Goal: Task Accomplishment & Management: Manage account settings

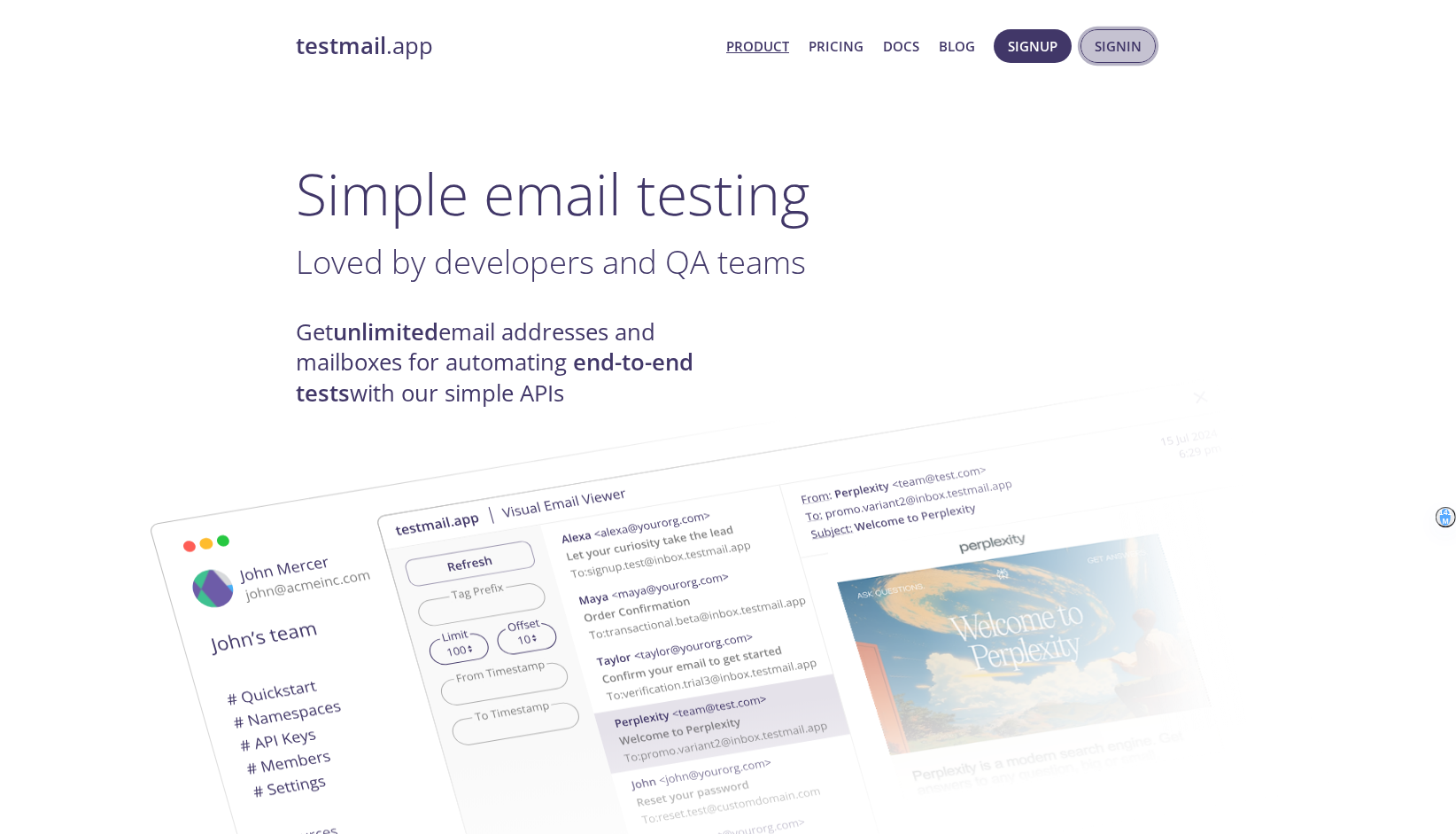
click at [1109, 43] on span "Signin" at bounding box center [1117, 46] width 47 height 23
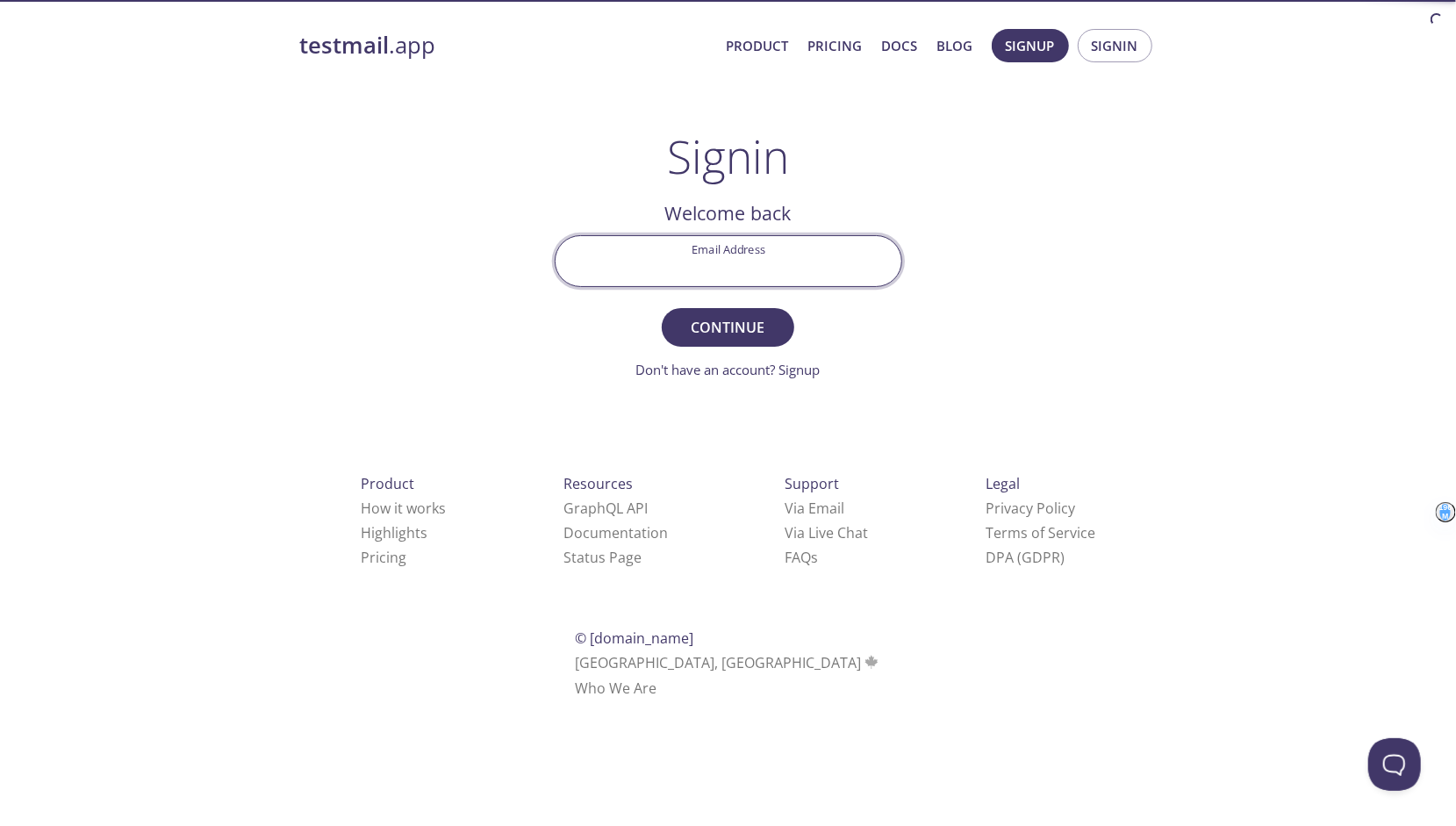
click at [779, 253] on input "Email Address" at bounding box center [728, 261] width 345 height 50
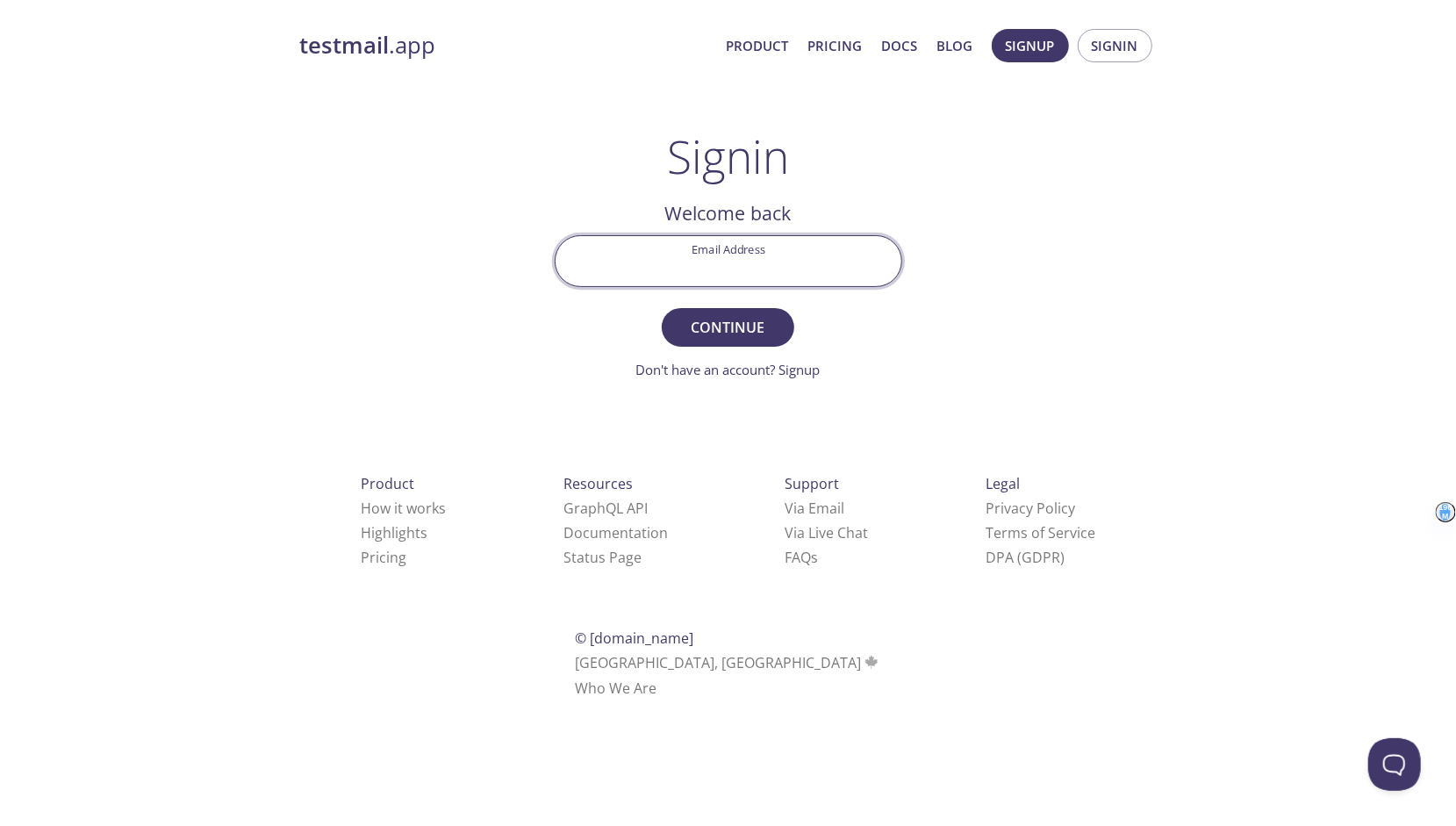
click at [772, 259] on input "Email Address" at bounding box center [728, 261] width 345 height 50
type input "2"
paste input "[EMAIL_ADDRESS][DOMAIN_NAME]"
type input "[EMAIL_ADDRESS][DOMAIN_NAME]"
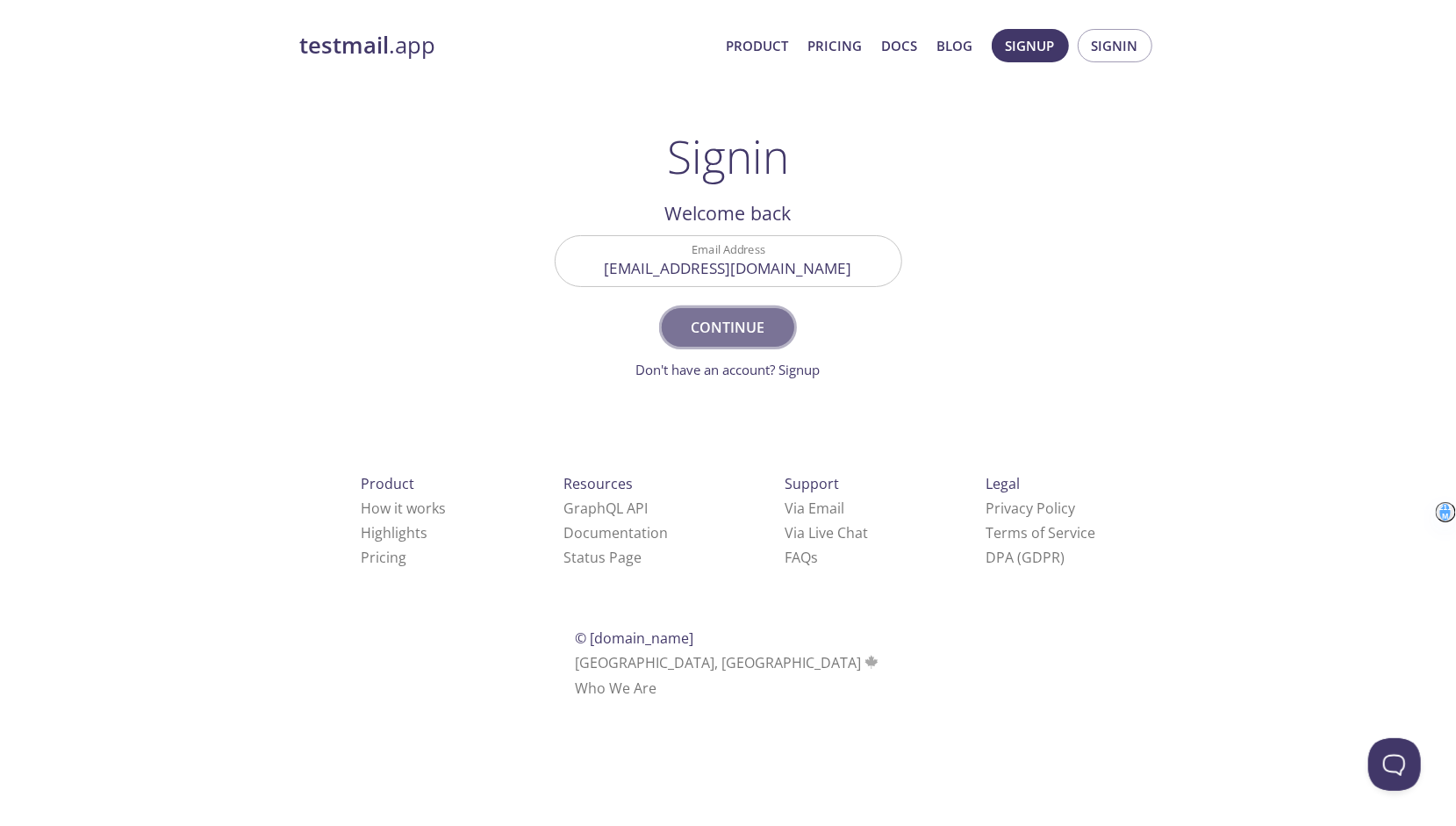
click at [746, 315] on span "Continue" at bounding box center [728, 327] width 93 height 25
click at [760, 267] on input "Signin Security Code" at bounding box center [728, 261] width 345 height 50
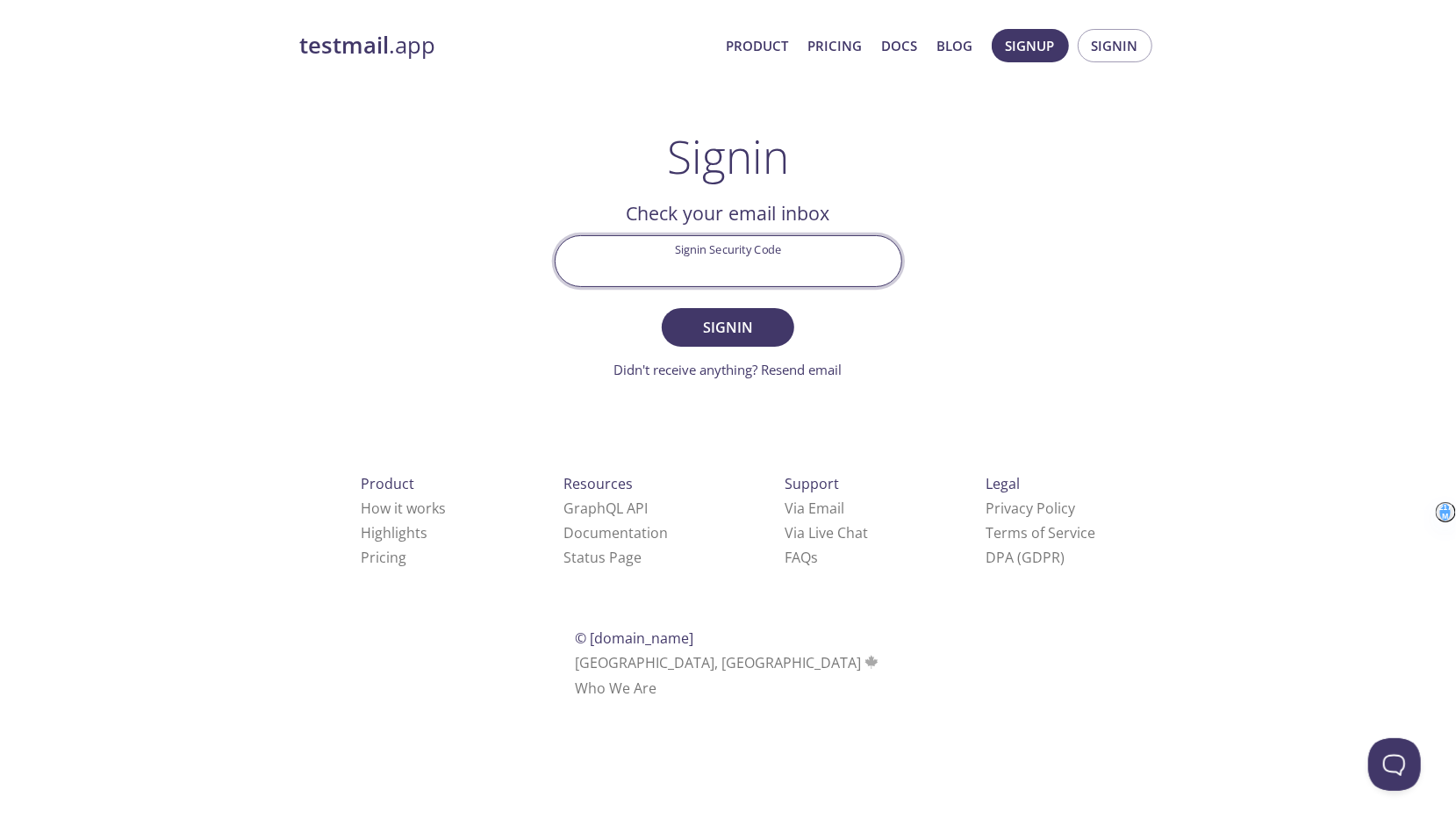
click at [908, 293] on div "Signin Security Code" at bounding box center [728, 261] width 361 height 66
click at [795, 265] on input "Signin Security Code" at bounding box center [728, 261] width 345 height 50
paste input "Y7NC571"
type input "Y7NC571"
click at [753, 315] on span "Signin" at bounding box center [728, 327] width 93 height 25
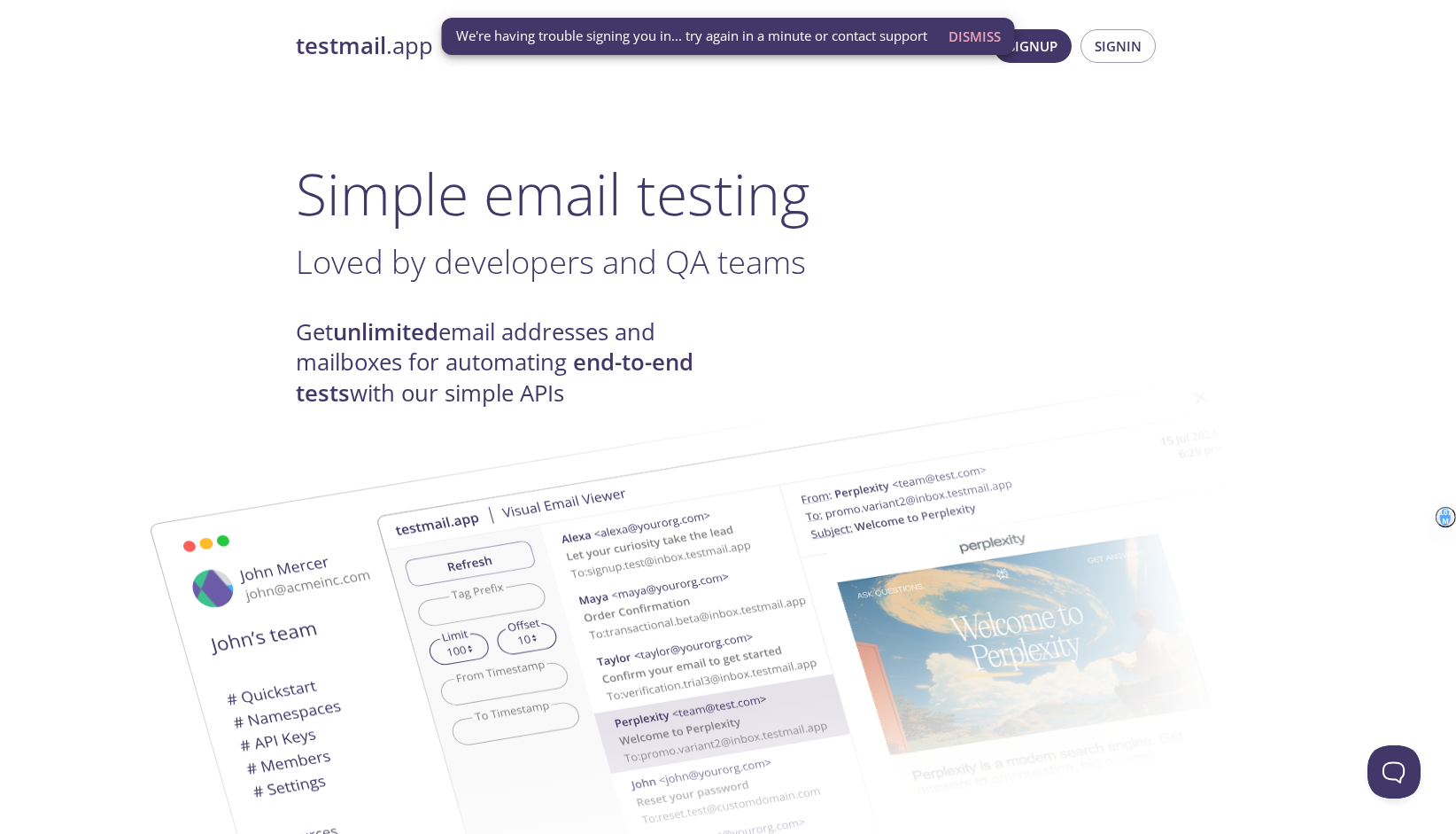
click at [990, 35] on span "Dismiss" at bounding box center [975, 36] width 52 height 23
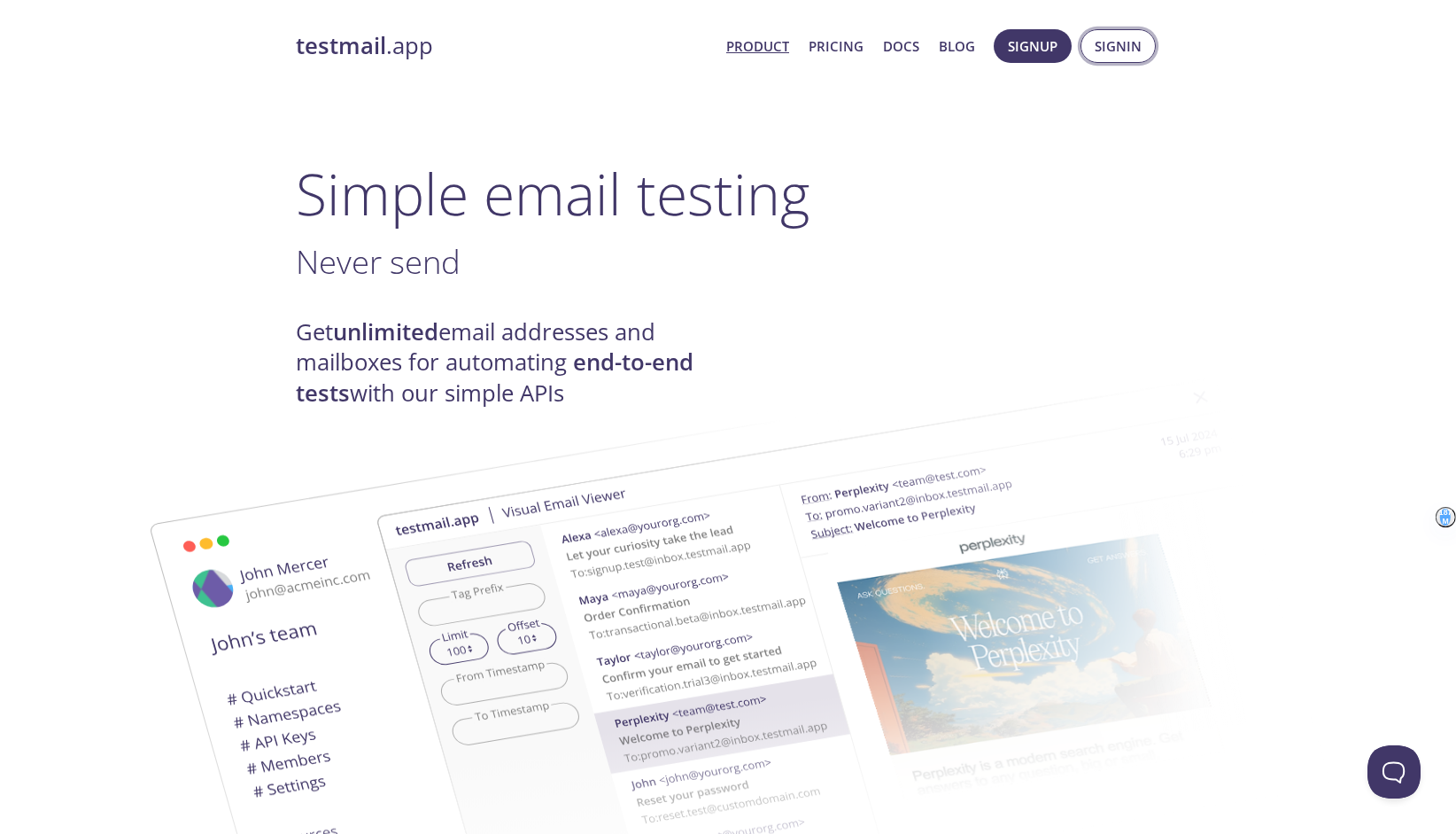
click at [1119, 38] on span "Signin" at bounding box center [1117, 46] width 47 height 23
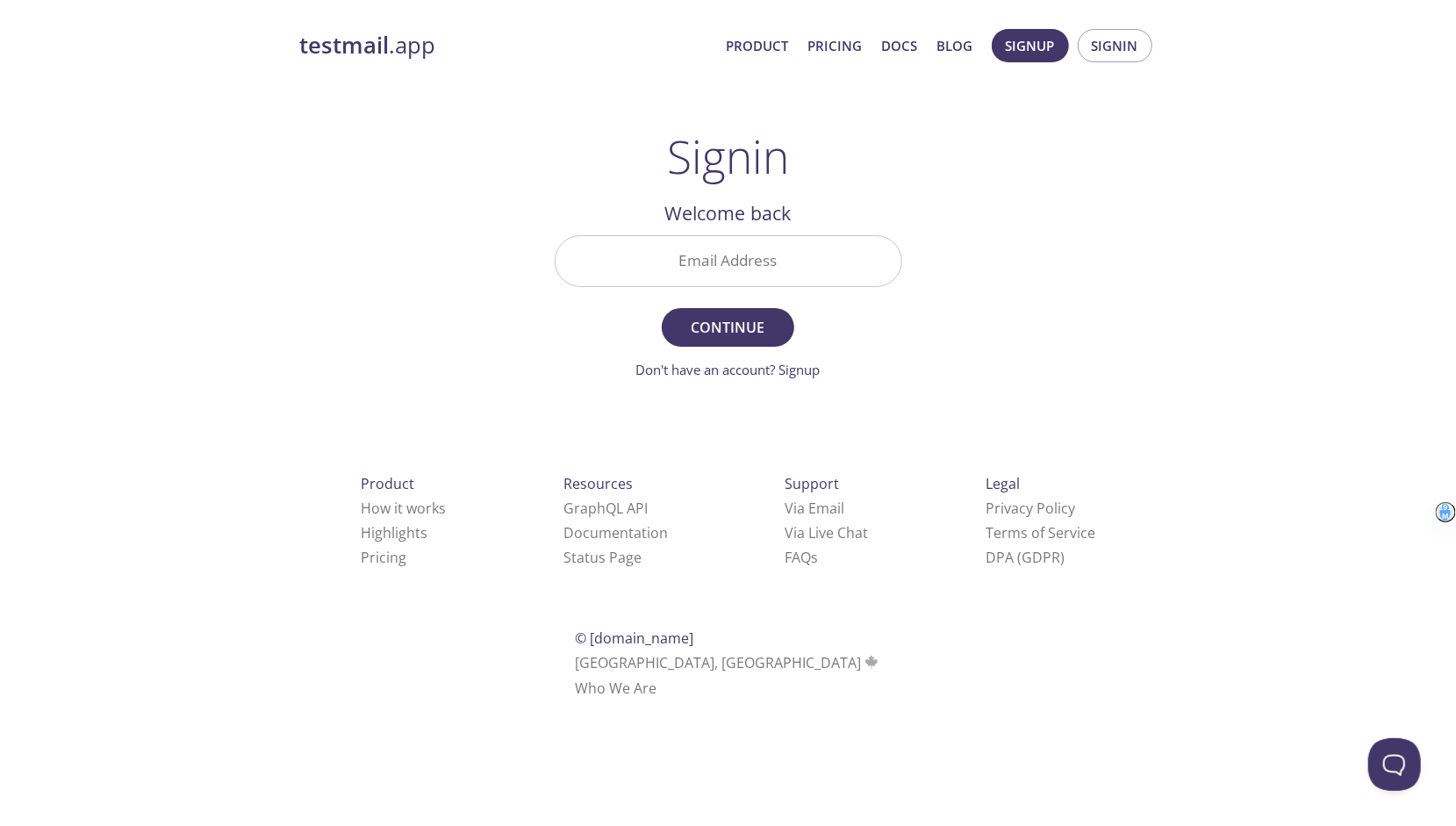
click at [935, 177] on div "testmail .app Product Pricing Docs Blog Signup Signin Signin Welcome back Email…" at bounding box center [728, 383] width 899 height 732
click at [811, 254] on input "Email Address" at bounding box center [728, 261] width 345 height 50
click at [790, 264] on input "Email Address" at bounding box center [728, 261] width 345 height 50
click at [795, 270] on input "Email Address" at bounding box center [728, 261] width 345 height 50
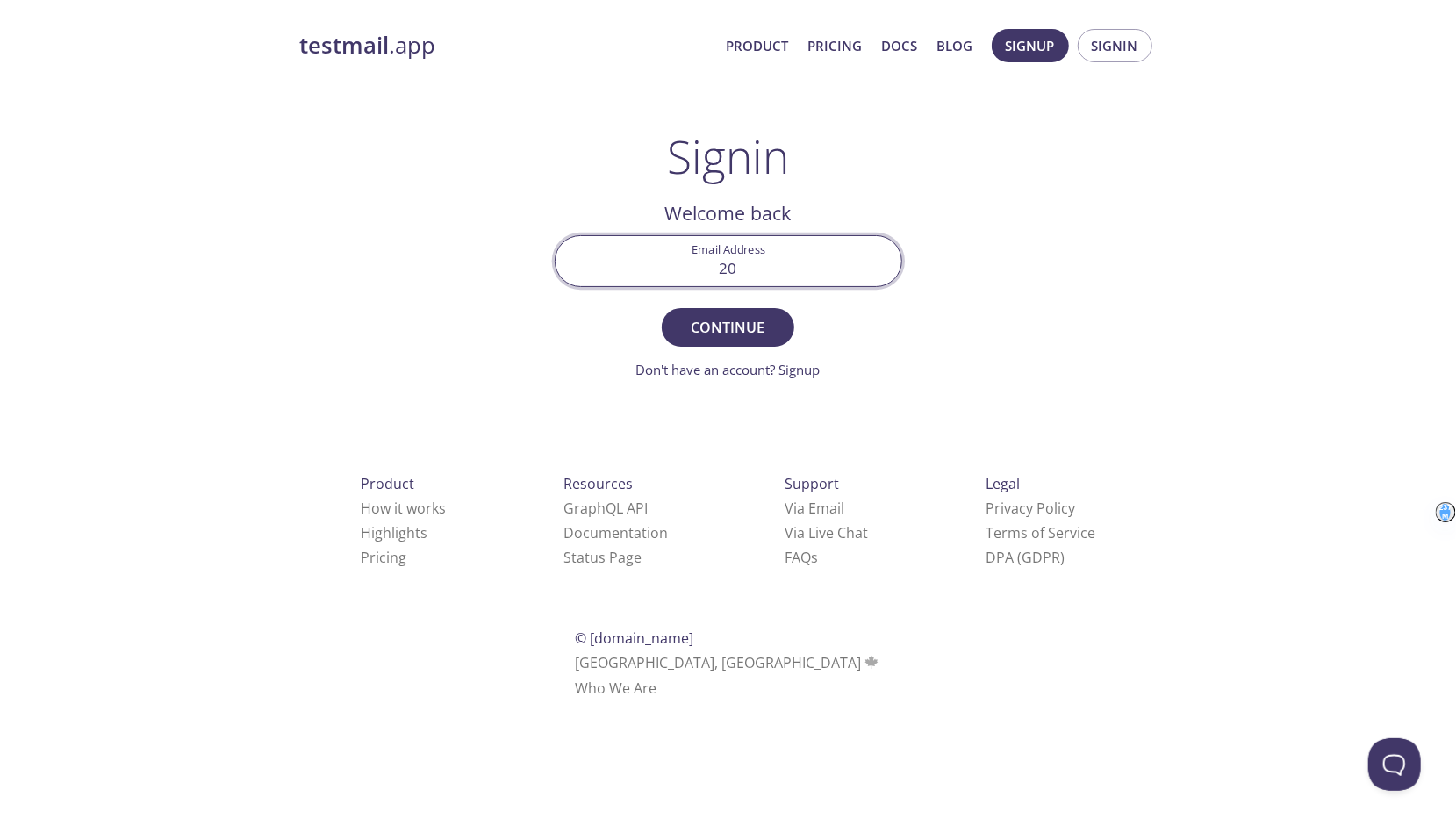
type input "2"
paste input "[EMAIL_ADDRESS][DOMAIN_NAME]"
type input "[EMAIL_ADDRESS][DOMAIN_NAME]"
click at [761, 306] on form "Email Address [EMAIL_ADDRESS][DOMAIN_NAME] Continue Don't have an account? Sign…" at bounding box center [728, 308] width 347 height 145
click at [764, 315] on span "Continue" at bounding box center [728, 327] width 93 height 25
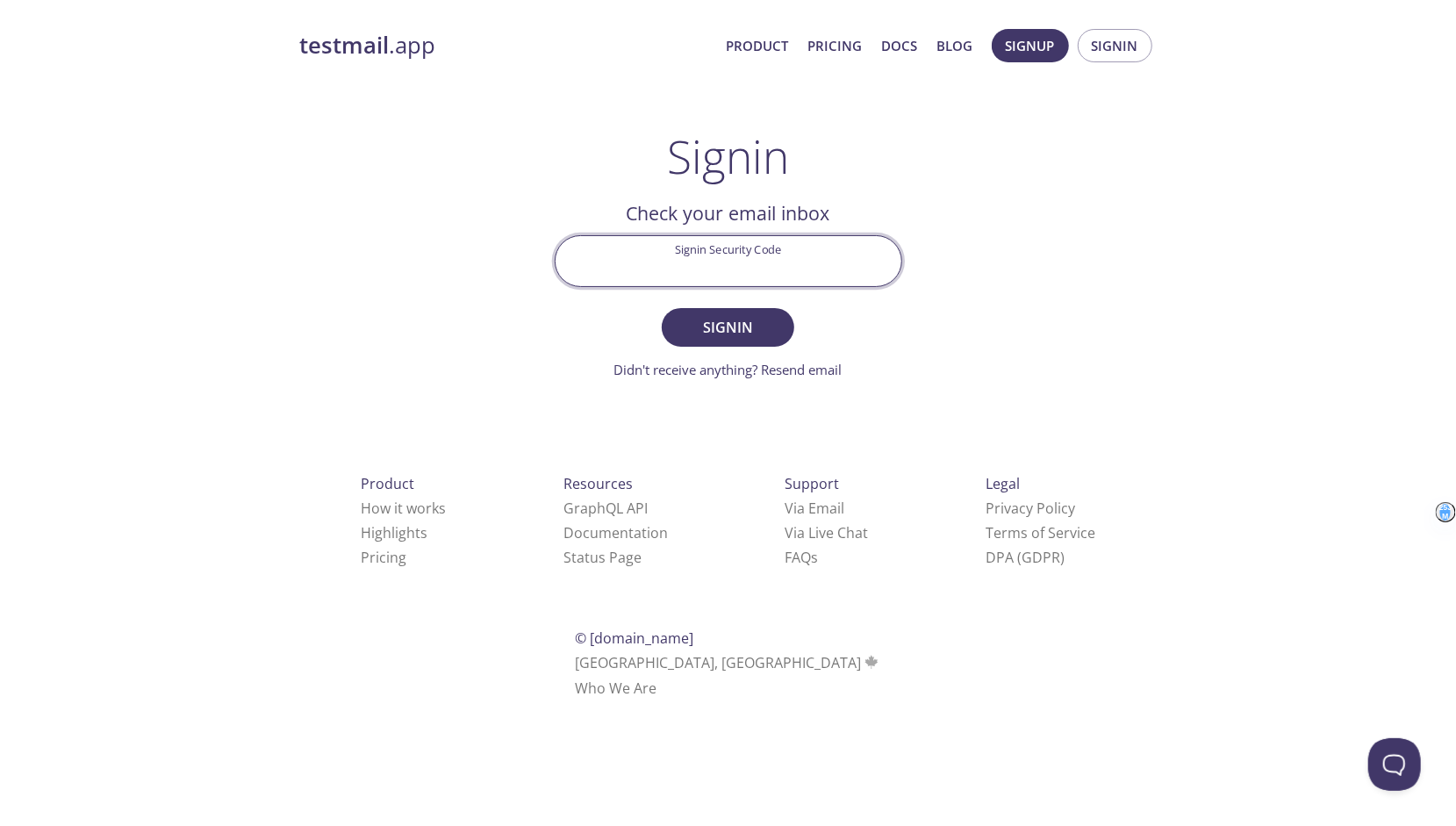
click at [760, 239] on input "Signin Security Code" at bounding box center [728, 261] width 345 height 50
paste input "7MW2W4C"
type input "7MW2W4C"
click at [764, 318] on span "Signin" at bounding box center [728, 327] width 93 height 25
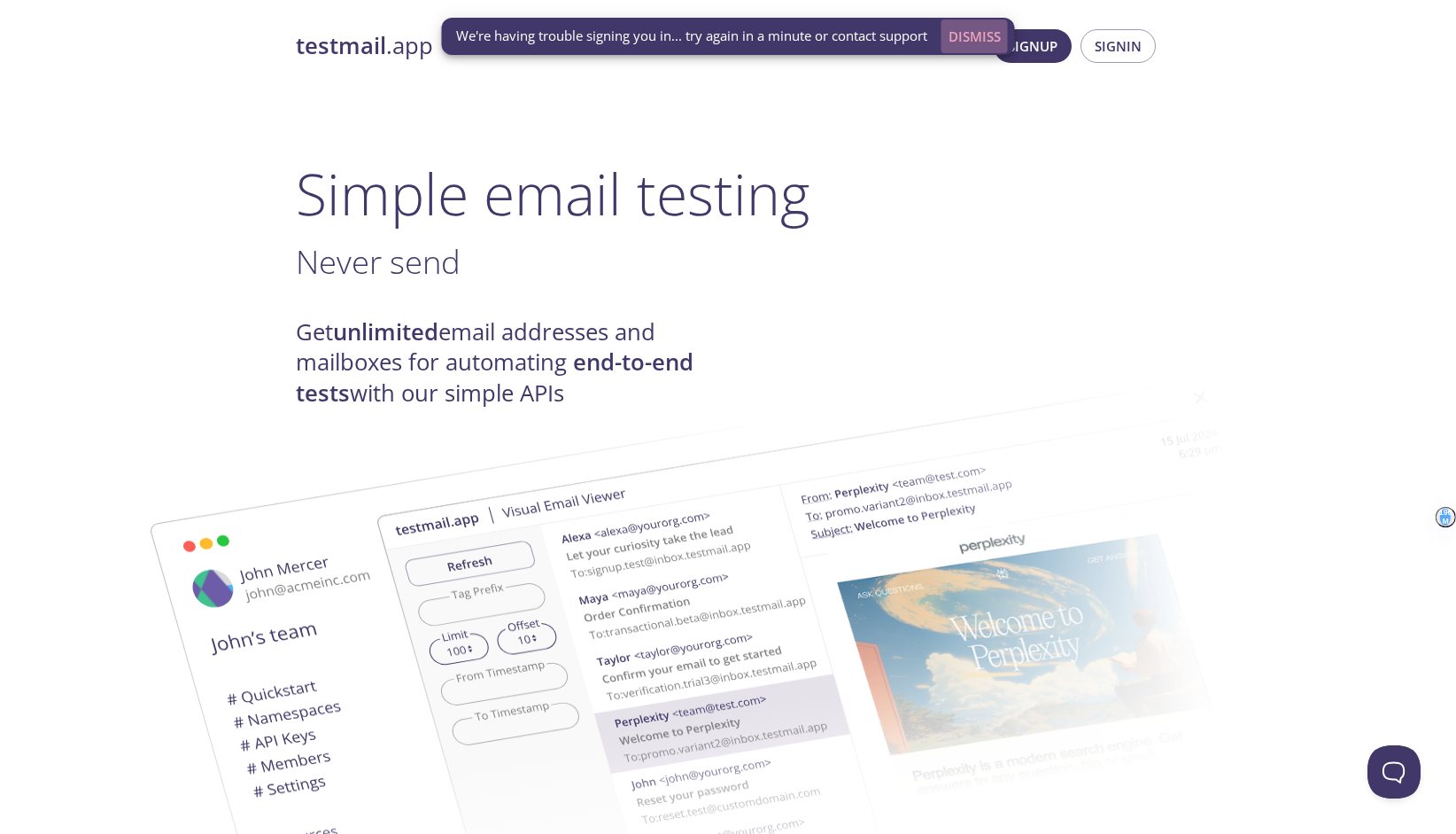
click at [981, 35] on span "Dismiss" at bounding box center [975, 36] width 52 height 23
